Goal: Book appointment/travel/reservation

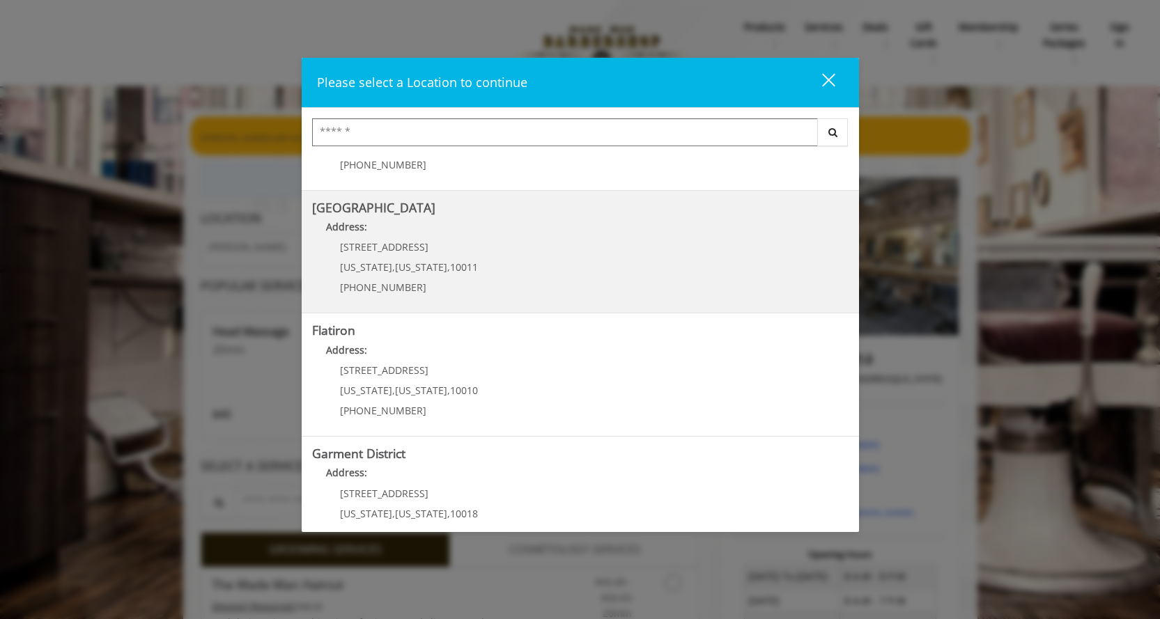
scroll to position [244, 0]
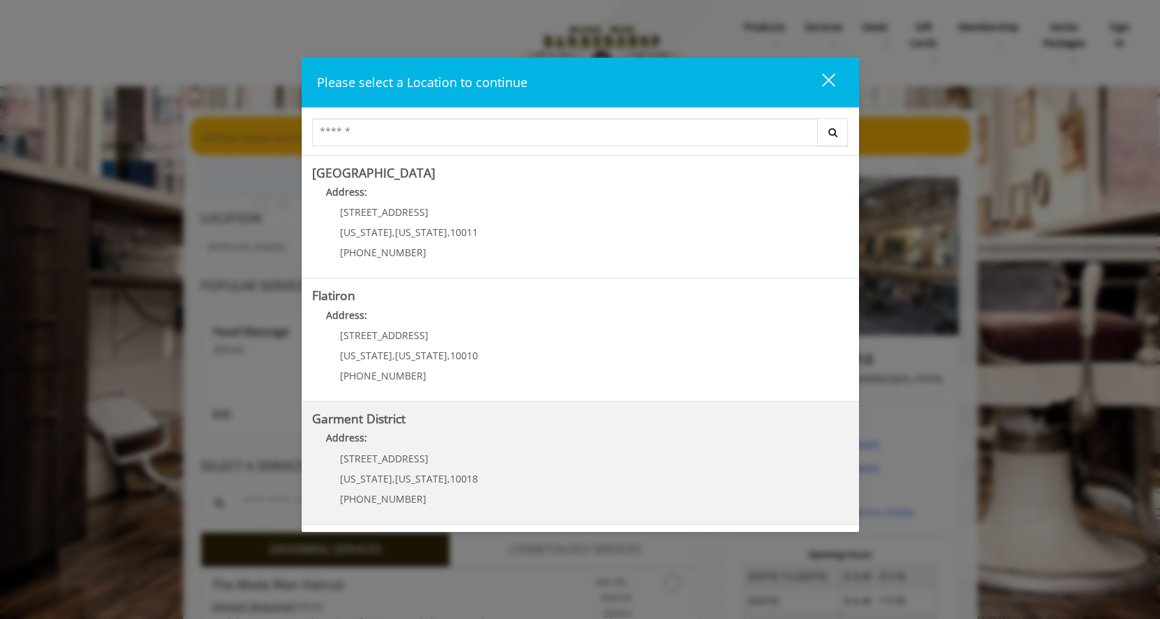
click at [482, 469] on District "Garment District Address: 1400 Broadway New York , New York , 10018 (212) 997-4…" at bounding box center [580, 463] width 536 height 102
